Goal: Task Accomplishment & Management: Manage account settings

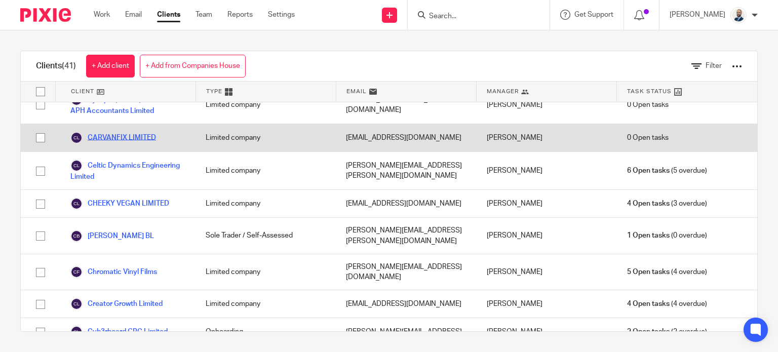
scroll to position [152, 0]
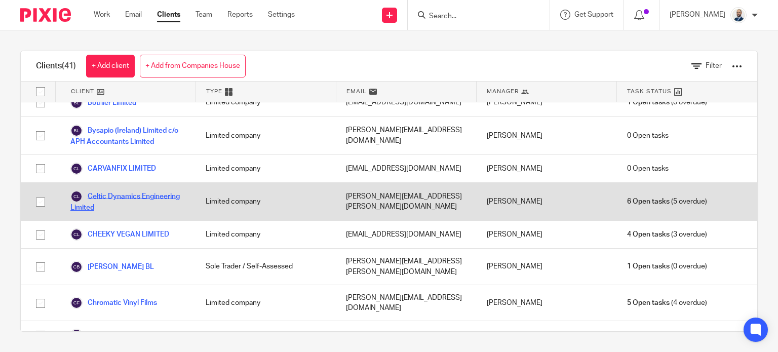
click at [108, 190] on link "Celtic Dynamics Engineering Limited" at bounding box center [127, 201] width 115 height 22
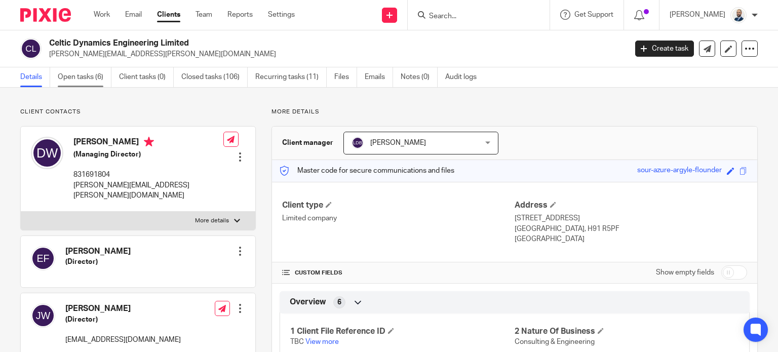
click at [85, 77] on link "Open tasks (6)" at bounding box center [85, 77] width 54 height 20
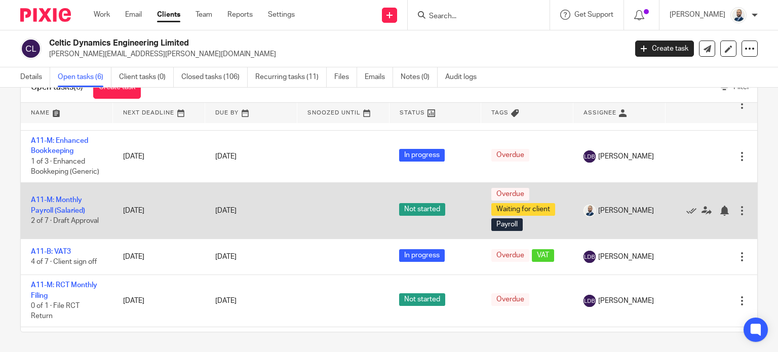
scroll to position [51, 0]
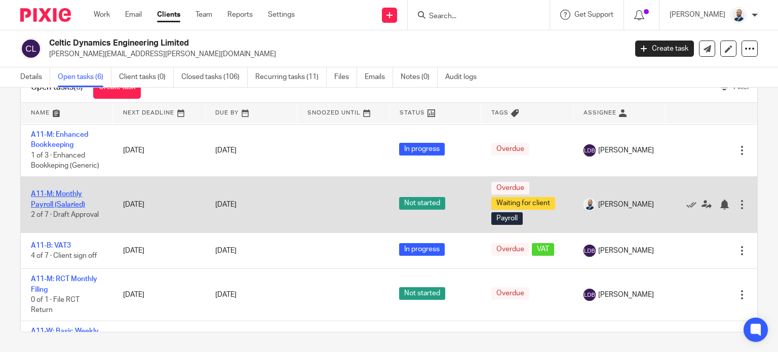
click at [70, 208] on link "A11-M: Monthly Payroll (Salaried)" at bounding box center [58, 198] width 54 height 17
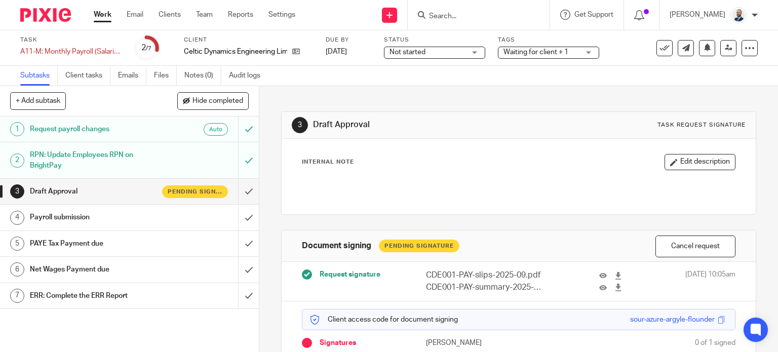
click at [666, 243] on button "Cancel request" at bounding box center [695, 246] width 80 height 22
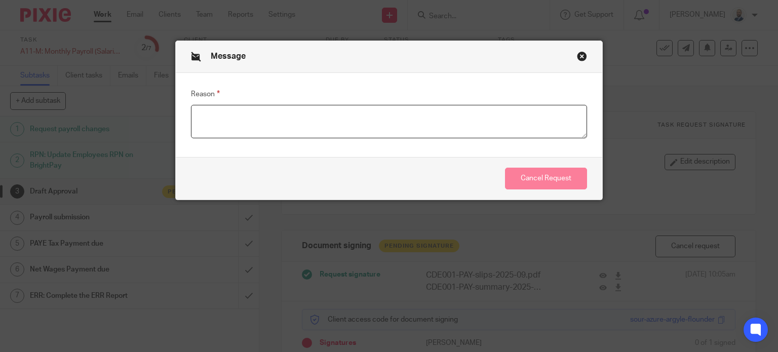
click at [460, 130] on textarea "Reason" at bounding box center [389, 121] width 396 height 33
type textarea "."
click at [557, 172] on button "Cancel Request" at bounding box center [546, 179] width 82 height 22
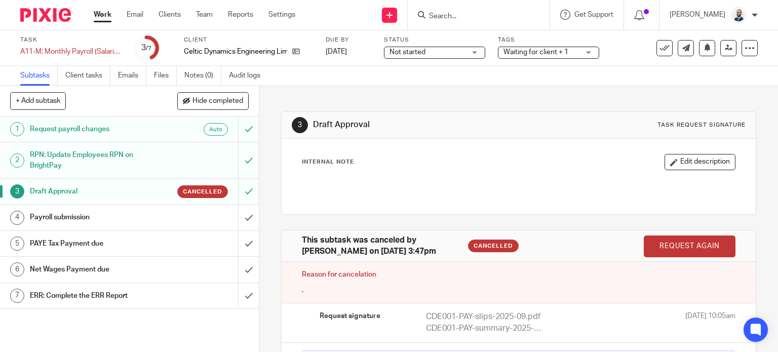
click at [681, 242] on link "Request again" at bounding box center [689, 246] width 92 height 22
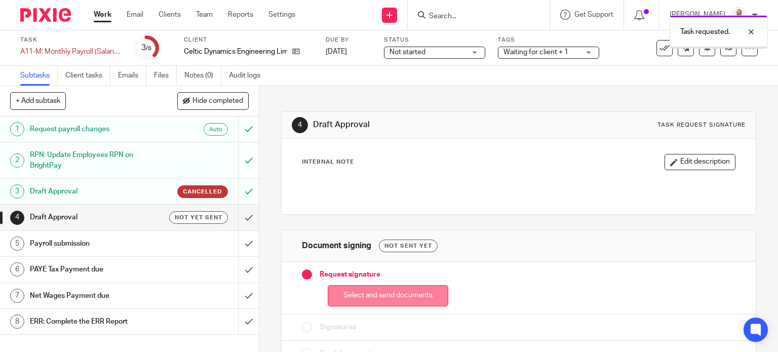
click at [357, 284] on div "Select and send documents" at bounding box center [519, 293] width 434 height 27
click at [356, 292] on button "Select and send documents" at bounding box center [388, 296] width 120 height 22
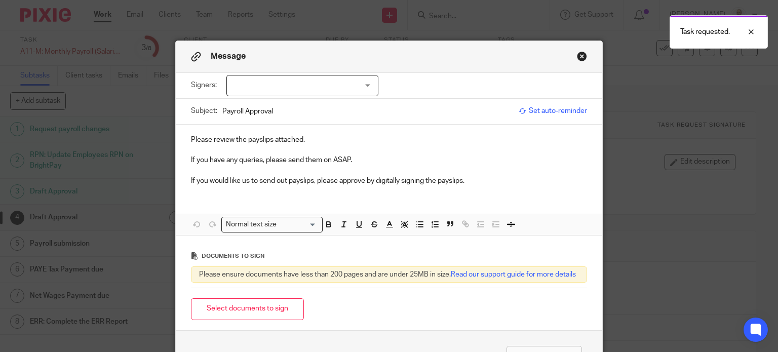
click at [289, 66] on div "Message" at bounding box center [389, 57] width 427 height 32
drag, startPoint x: 289, startPoint y: 82, endPoint x: 291, endPoint y: 88, distance: 6.4
click at [290, 83] on div at bounding box center [302, 85] width 152 height 21
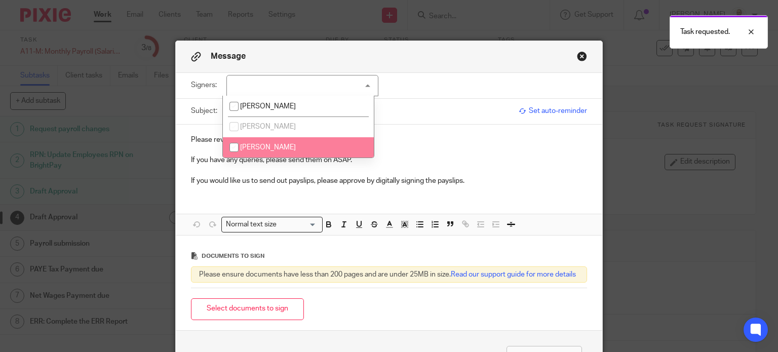
click at [279, 143] on li "[PERSON_NAME]" at bounding box center [298, 147] width 151 height 21
checkbox input "true"
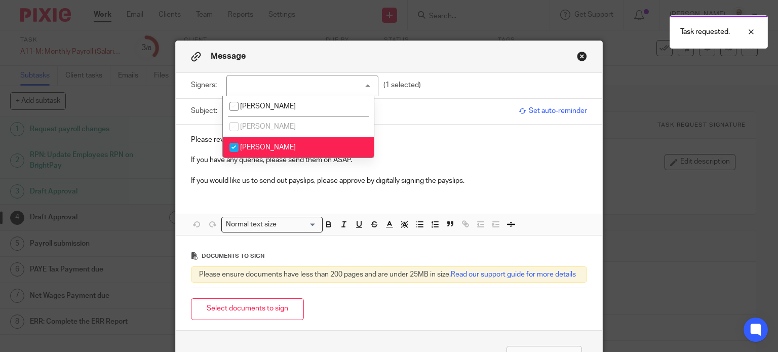
click at [243, 315] on button "Select documents to sign" at bounding box center [247, 309] width 113 height 22
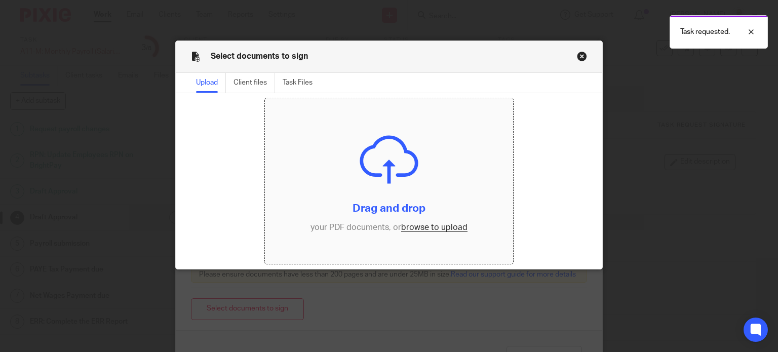
click at [403, 214] on input "file" at bounding box center [389, 181] width 248 height 166
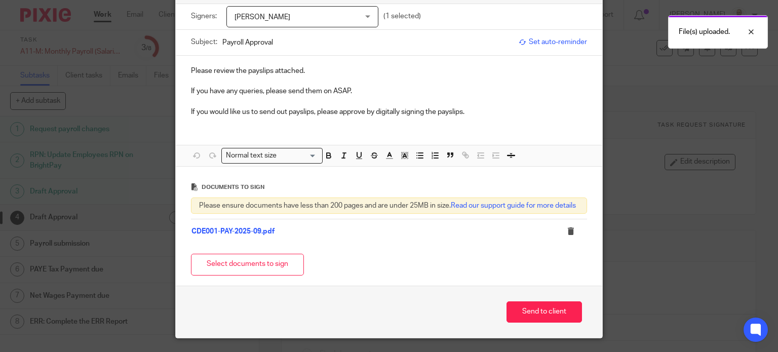
scroll to position [104, 0]
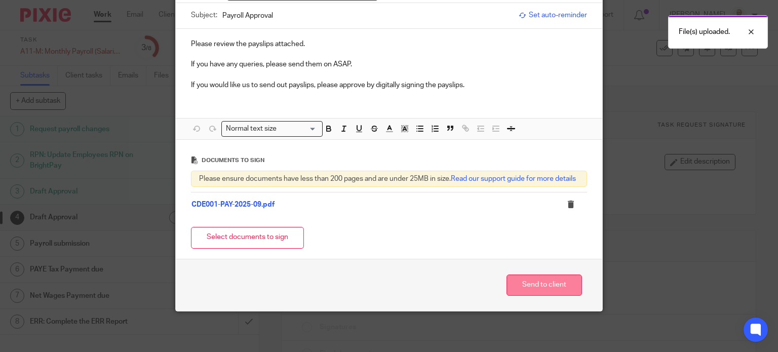
drag, startPoint x: 531, startPoint y: 269, endPoint x: 531, endPoint y: 278, distance: 8.6
click at [531, 270] on div "Send to client" at bounding box center [389, 285] width 427 height 53
click at [530, 285] on button "Send to client" at bounding box center [543, 285] width 75 height 22
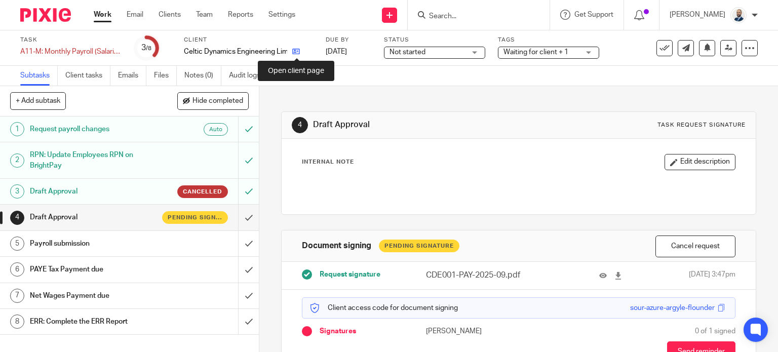
click at [298, 55] on icon at bounding box center [296, 52] width 8 height 8
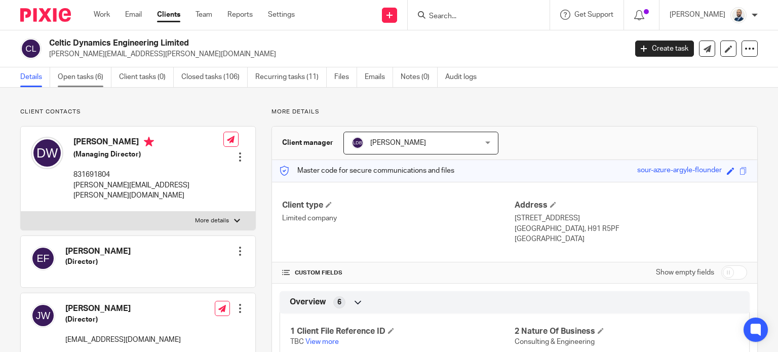
click at [102, 83] on link "Open tasks (6)" at bounding box center [85, 77] width 54 height 20
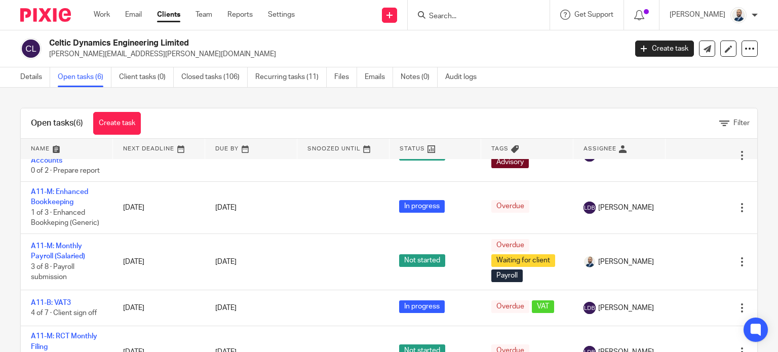
scroll to position [103, 0]
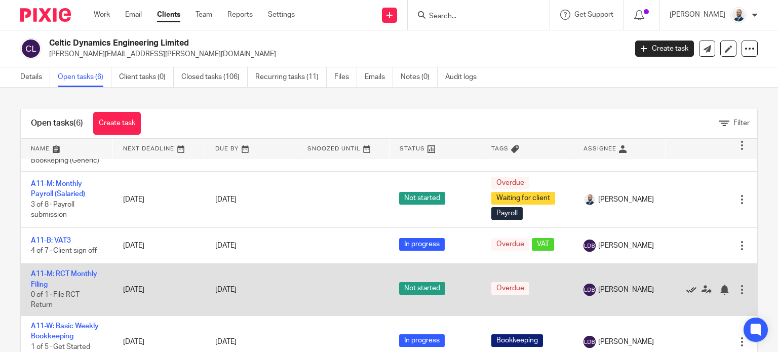
click at [686, 287] on icon at bounding box center [691, 290] width 10 height 10
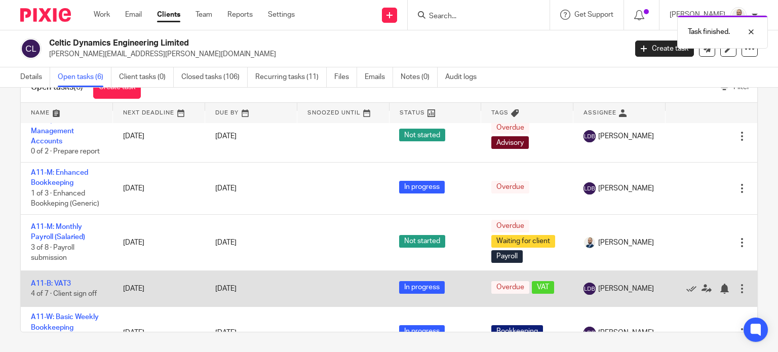
scroll to position [0, 0]
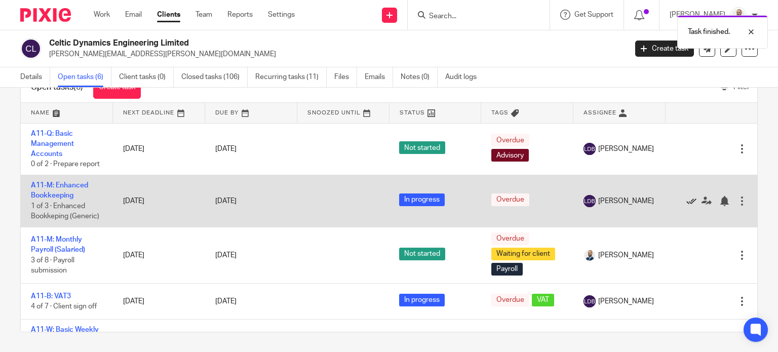
click at [686, 206] on icon at bounding box center [691, 201] width 10 height 10
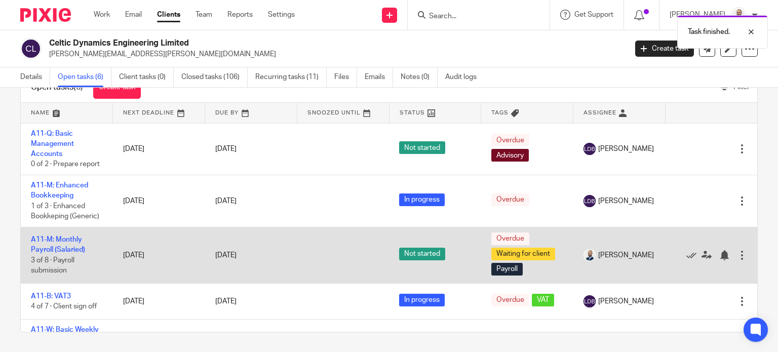
scroll to position [24, 0]
